Goal: Information Seeking & Learning: Learn about a topic

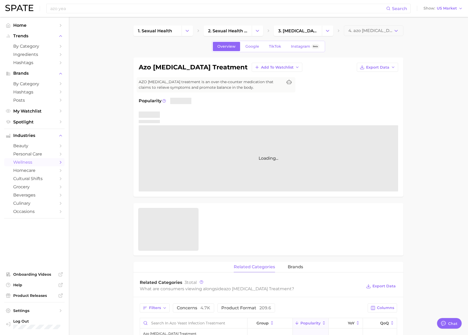
scroll to position [867, 0]
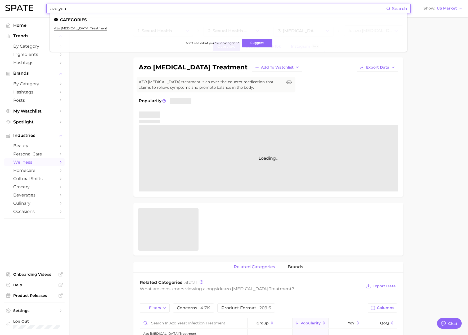
drag, startPoint x: 82, startPoint y: 11, endPoint x: 49, endPoint y: 9, distance: 32.8
click at [49, 9] on div "azo yea Search Categories azo [MEDICAL_DATA] treatment Don't see what you're lo…" at bounding box center [228, 9] width 364 height 10
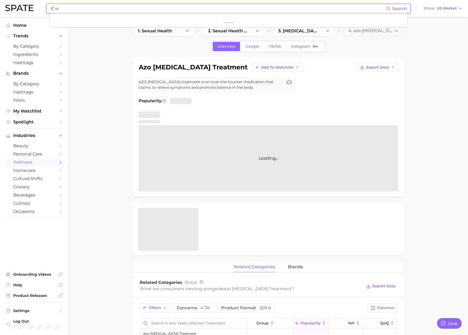
type input "ぐ"
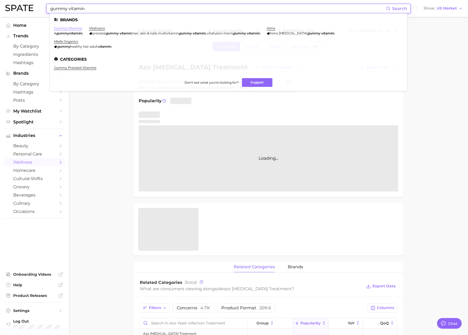
type input "gummy vitamin"
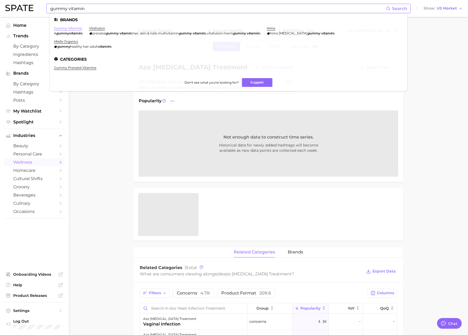
click at [65, 27] on link "gummy vitamins" at bounding box center [68, 28] width 28 height 4
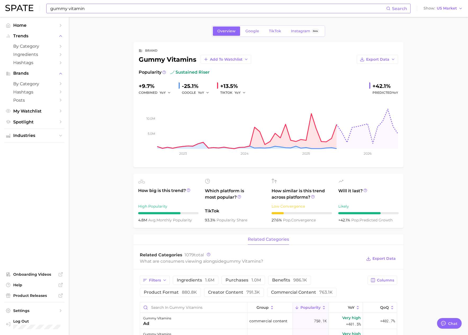
click at [116, 10] on input "gummy vitamin" at bounding box center [218, 8] width 336 height 9
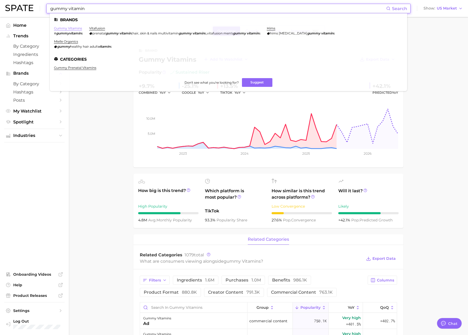
click at [71, 29] on link "gummy vitamins" at bounding box center [68, 28] width 28 height 4
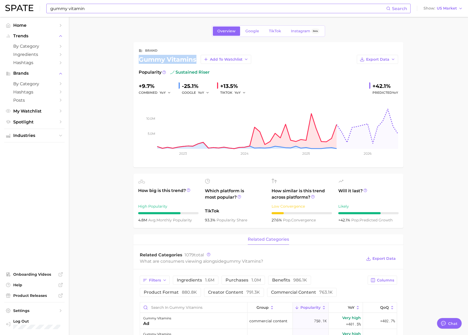
drag, startPoint x: 195, startPoint y: 60, endPoint x: 140, endPoint y: 59, distance: 55.3
click at [140, 59] on div "gummy vitamins Add to Watchlist" at bounding box center [195, 59] width 112 height 9
copy div "gummy vitamins"
